Goal: Information Seeking & Learning: Learn about a topic

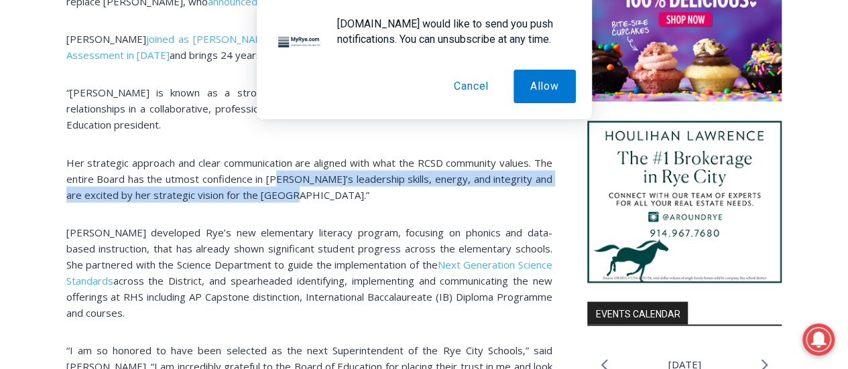
drag, startPoint x: 303, startPoint y: 195, endPoint x: 304, endPoint y: 172, distance: 23.5
click at [304, 172] on span "Her strategic approach and clear communication are aligned with what the RCSD c…" at bounding box center [309, 178] width 486 height 46
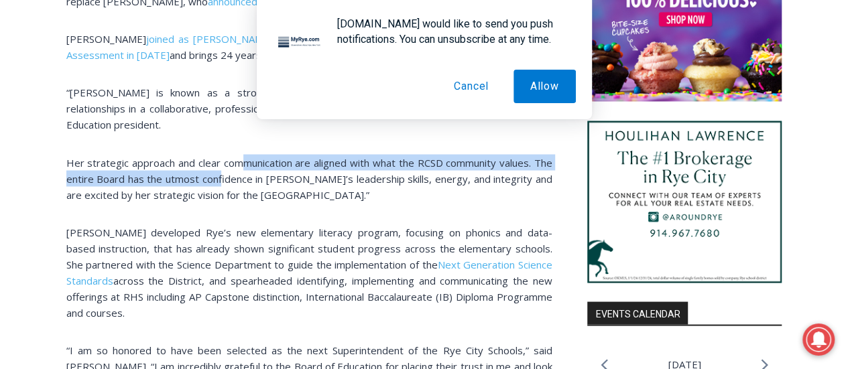
drag, startPoint x: 251, startPoint y: 155, endPoint x: 257, endPoint y: 235, distance: 80.6
click at [249, 186] on div "(PHOTO: The new Superintendent of Rye City Schools Dr. [PERSON_NAME]. Contribut…" at bounding box center [309, 192] width 486 height 1427
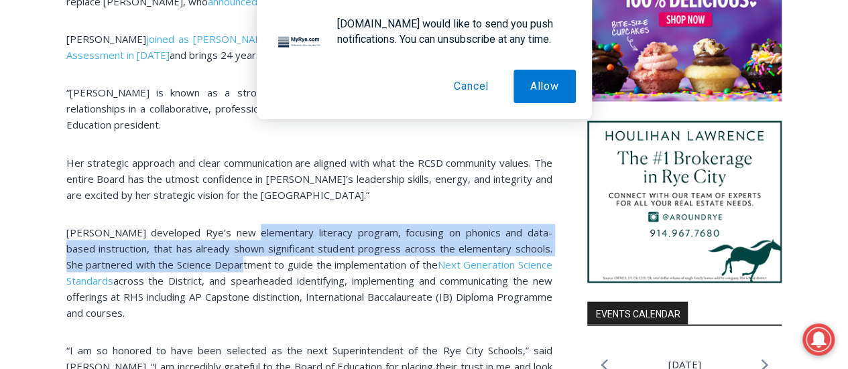
drag, startPoint x: 247, startPoint y: 261, endPoint x: 245, endPoint y: 235, distance: 25.5
click at [245, 235] on span "[PERSON_NAME] developed Rye’s new elementary literacy program, focusing on phon…" at bounding box center [309, 248] width 486 height 46
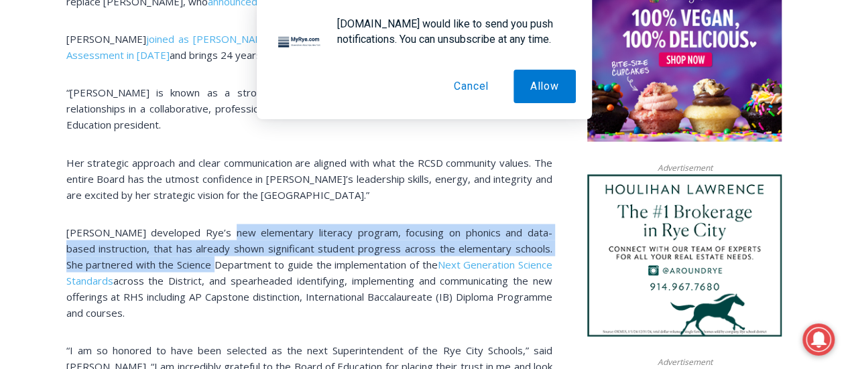
drag, startPoint x: 221, startPoint y: 228, endPoint x: 218, endPoint y: 263, distance: 34.9
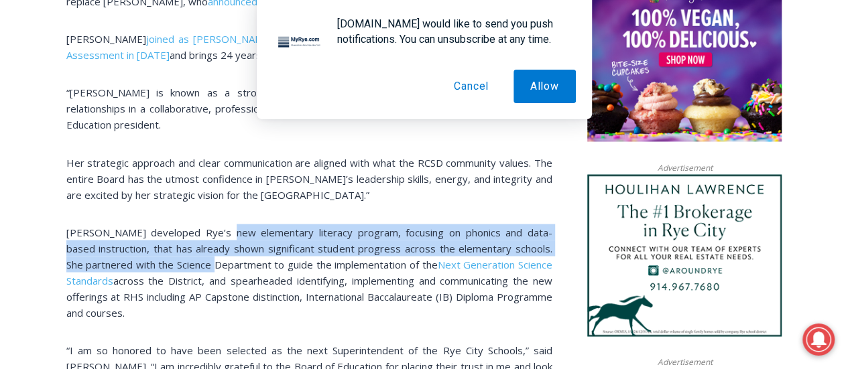
click at [218, 263] on span "[PERSON_NAME] developed Rye’s new elementary literacy program, focusing on phon…" at bounding box center [309, 248] width 486 height 46
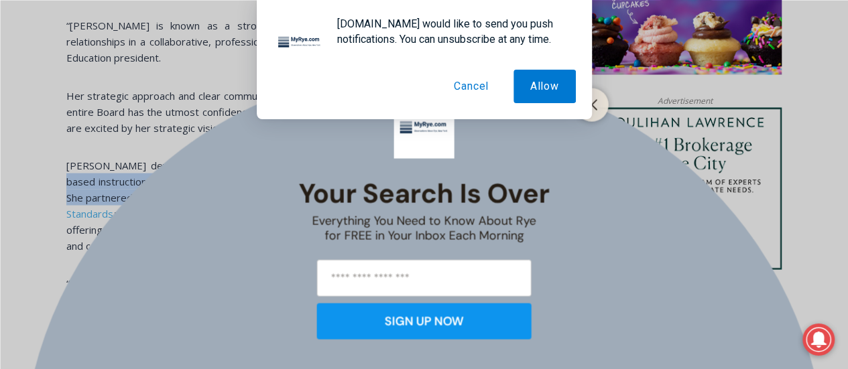
scroll to position [1045, 0]
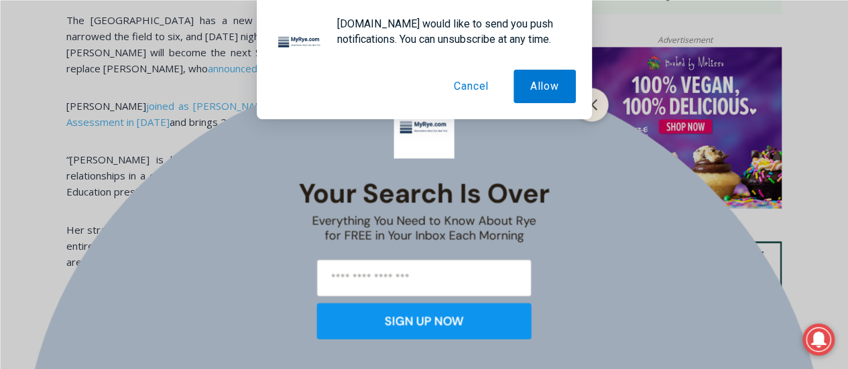
click at [484, 86] on button "Cancel" at bounding box center [471, 87] width 68 height 34
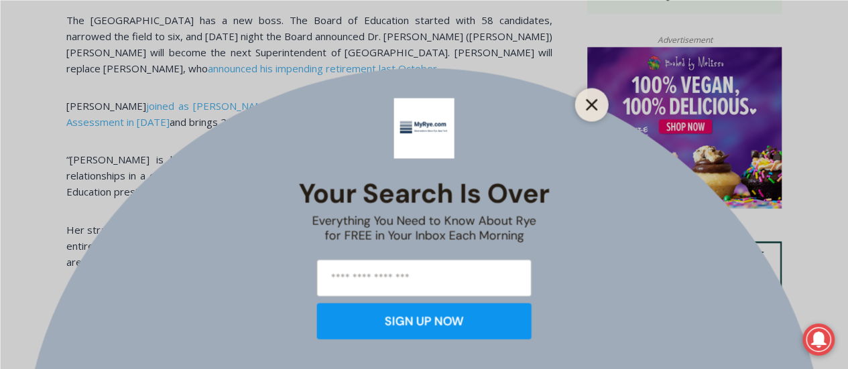
click at [591, 112] on button "Close" at bounding box center [591, 104] width 19 height 19
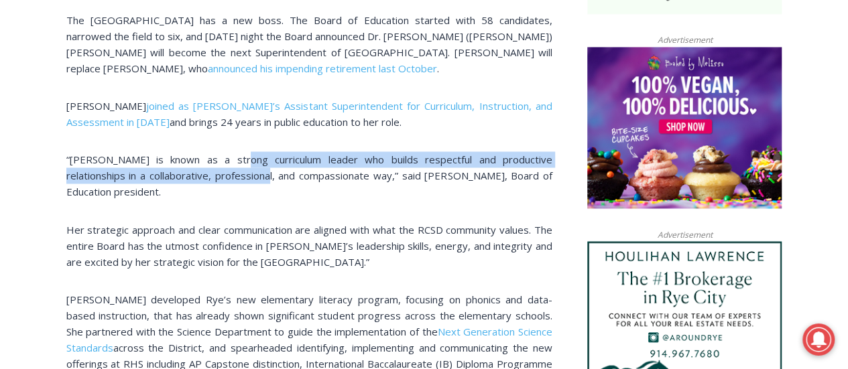
drag, startPoint x: 221, startPoint y: 158, endPoint x: 224, endPoint y: 175, distance: 17.0
click at [224, 175] on span "“[PERSON_NAME] is known as a strong curriculum leader who builds respectful and…" at bounding box center [309, 176] width 486 height 46
drag, startPoint x: 277, startPoint y: 172, endPoint x: 277, endPoint y: 156, distance: 16.1
click at [277, 156] on span "“[PERSON_NAME] is known as a strong curriculum leader who builds respectful and…" at bounding box center [309, 176] width 486 height 46
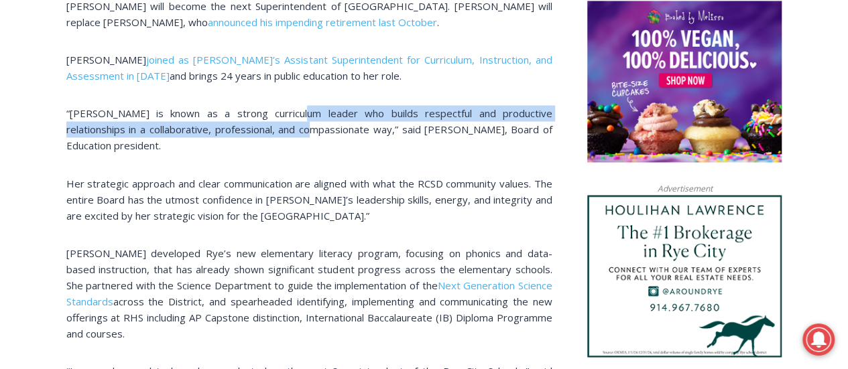
scroll to position [1112, 0]
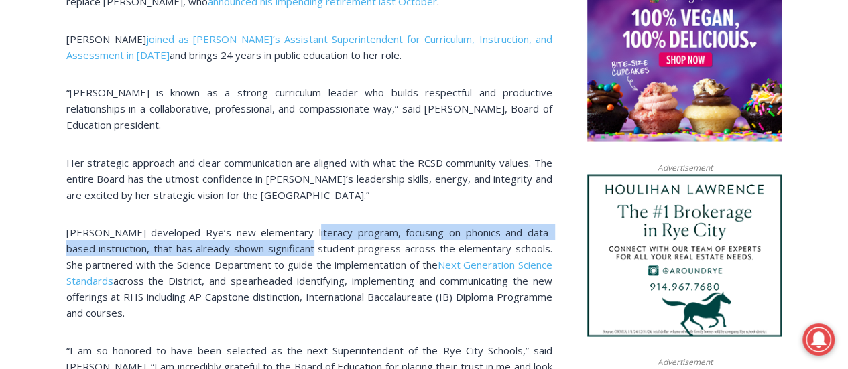
drag, startPoint x: 302, startPoint y: 241, endPoint x: 308, endPoint y: 238, distance: 7.2
click at [302, 230] on p "[PERSON_NAME] developed Rye’s new elementary literacy program, focusing on phon…" at bounding box center [309, 272] width 486 height 96
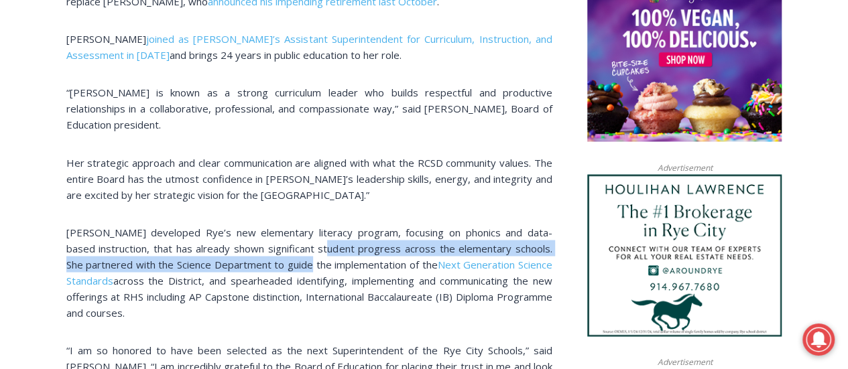
drag, startPoint x: 319, startPoint y: 256, endPoint x: 312, endPoint y: 242, distance: 15.6
click at [312, 251] on p "[PERSON_NAME] developed Rye’s new elementary literacy program, focusing on phon…" at bounding box center [309, 272] width 486 height 96
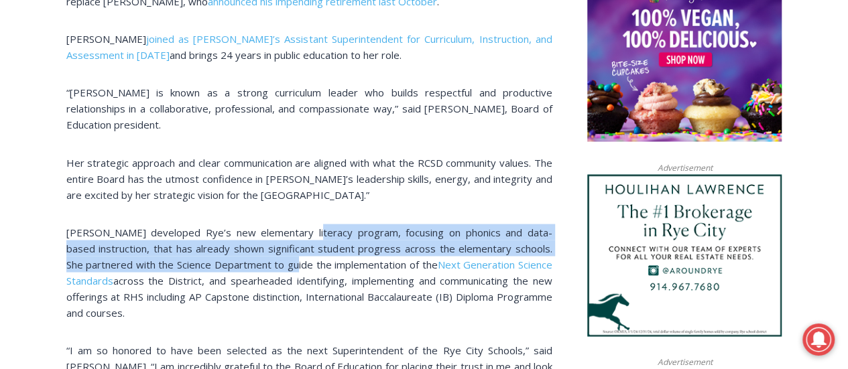
drag, startPoint x: 305, startPoint y: 237, endPoint x: 300, endPoint y: 261, distance: 24.6
click at [300, 261] on span "[PERSON_NAME] developed Rye’s new elementary literacy program, focusing on phon…" at bounding box center [309, 248] width 486 height 46
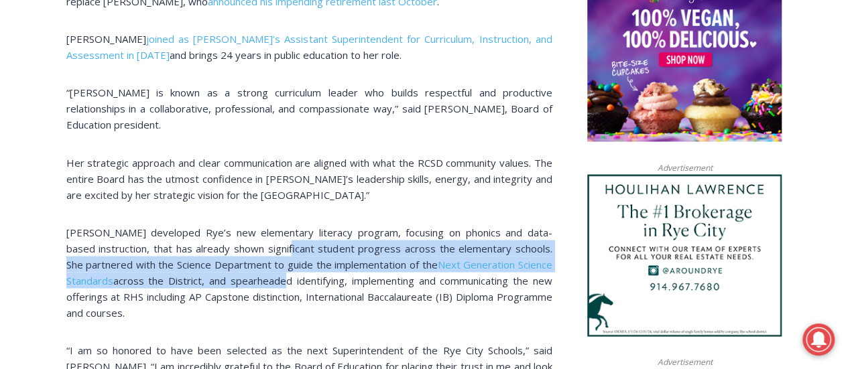
drag, startPoint x: 280, startPoint y: 275, endPoint x: 278, endPoint y: 247, distance: 28.2
click at [278, 247] on p "[PERSON_NAME] developed Rye’s new elementary literacy program, focusing on phon…" at bounding box center [309, 272] width 486 height 96
click at [295, 264] on span "[PERSON_NAME] developed Rye’s new elementary literacy program, focusing on phon…" at bounding box center [309, 248] width 486 height 46
